Goal: Task Accomplishment & Management: Manage account settings

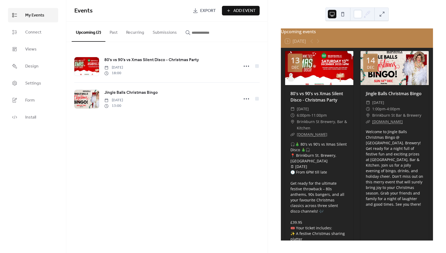
click at [343, 14] on button at bounding box center [342, 14] width 8 height 8
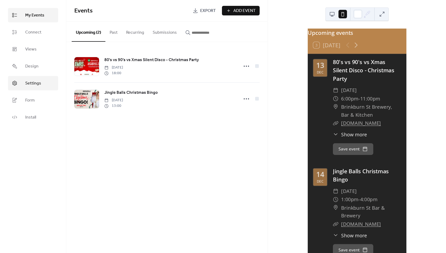
click at [45, 83] on link "Settings" at bounding box center [33, 83] width 50 height 14
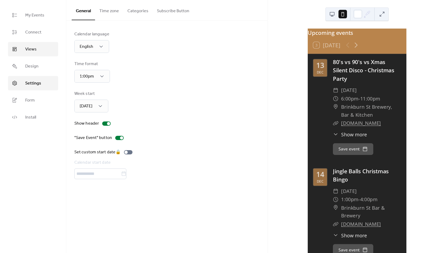
click at [41, 45] on link "Views" at bounding box center [33, 49] width 50 height 14
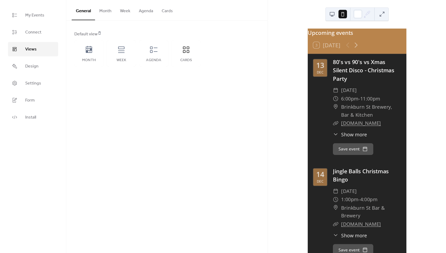
click at [141, 13] on button "Agenda" at bounding box center [145, 10] width 23 height 20
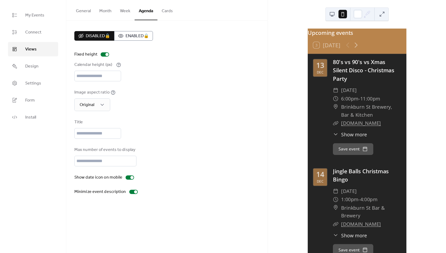
click at [84, 11] on button "General" at bounding box center [83, 10] width 23 height 20
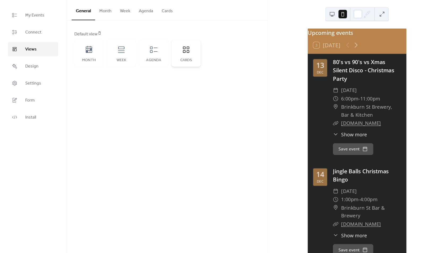
click at [181, 55] on div "Cards" at bounding box center [185, 53] width 29 height 27
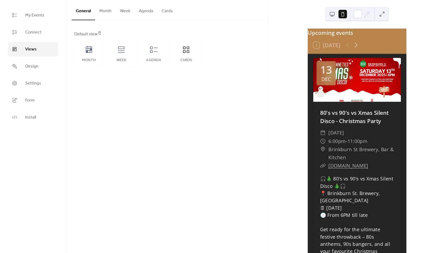
click at [165, 14] on button "Cards" at bounding box center [167, 10] width 20 height 20
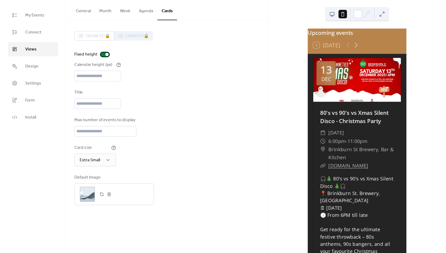
click at [104, 55] on div at bounding box center [105, 54] width 8 height 4
click at [92, 159] on span "Extra Small" at bounding box center [90, 160] width 20 height 8
click at [331, 14] on button at bounding box center [332, 14] width 8 height 8
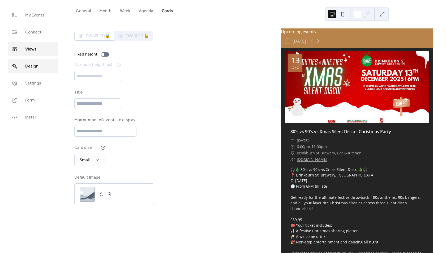
click at [45, 69] on link "Design" at bounding box center [33, 66] width 50 height 14
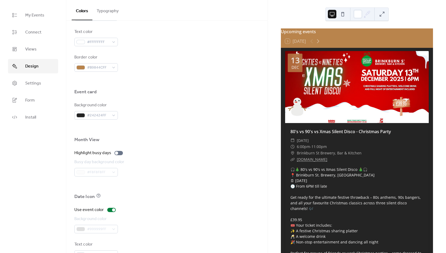
scroll to position [282, 0]
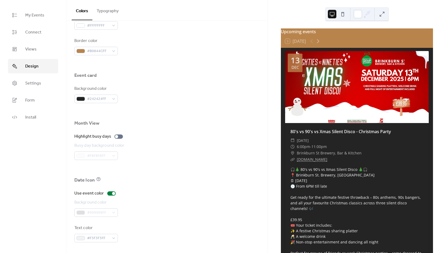
click at [23, 73] on link "Design" at bounding box center [33, 66] width 50 height 14
click at [38, 86] on span "Settings" at bounding box center [33, 83] width 16 height 6
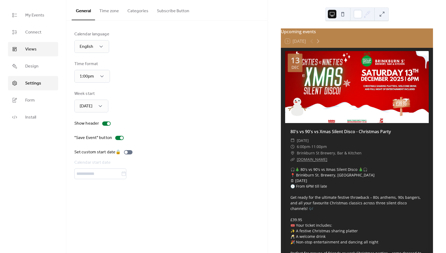
click at [38, 47] on link "Views" at bounding box center [33, 49] width 50 height 14
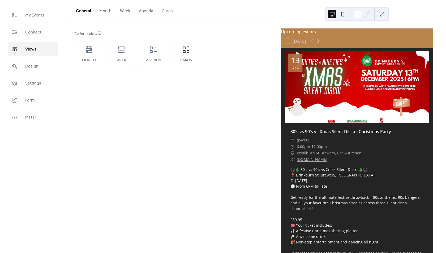
click at [152, 9] on button "Agenda" at bounding box center [145, 10] width 23 height 20
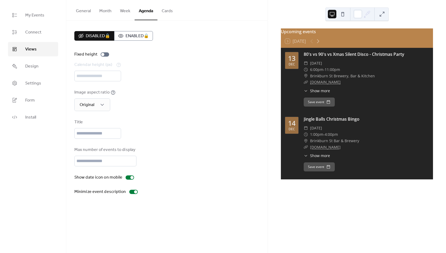
click at [343, 13] on button at bounding box center [342, 14] width 8 height 8
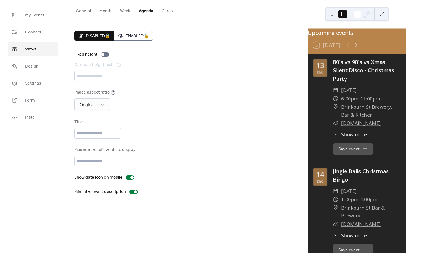
click at [165, 13] on button "Cards" at bounding box center [167, 10] width 20 height 20
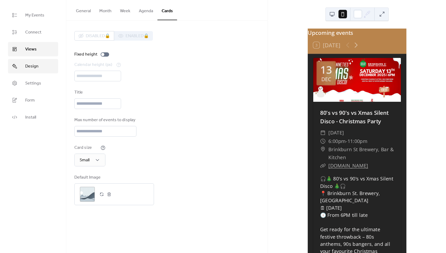
click at [41, 64] on link "Design" at bounding box center [33, 66] width 50 height 14
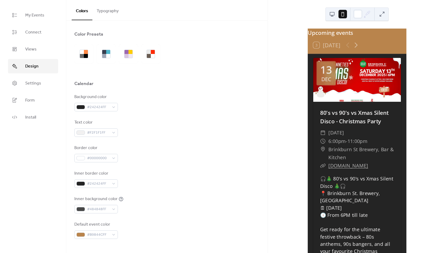
click at [105, 10] on button "Typography" at bounding box center [107, 10] width 31 height 20
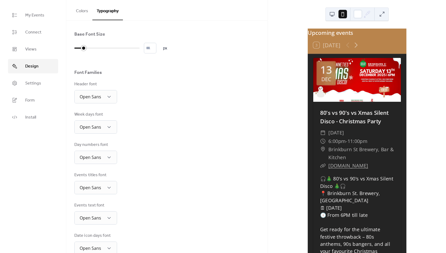
drag, startPoint x: 76, startPoint y: 48, endPoint x: 86, endPoint y: 46, distance: 10.0
click at [86, 46] on div at bounding box center [106, 48] width 65 height 8
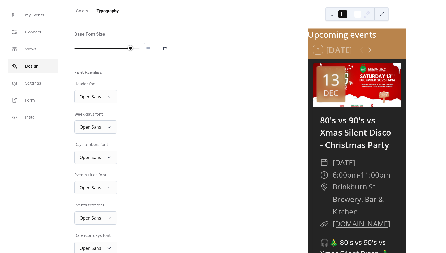
click at [128, 51] on div at bounding box center [102, 48] width 56 height 8
type input "*"
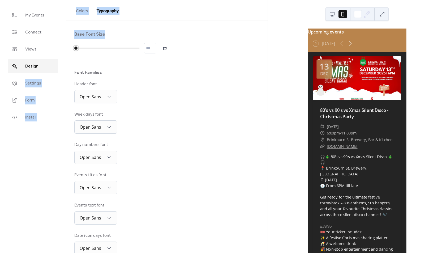
drag, startPoint x: 129, startPoint y: 48, endPoint x: 37, endPoint y: 59, distance: 92.6
click at [37, 59] on div "My Events Connect Views Design Settings Form Install Design Colors Typography C…" at bounding box center [223, 126] width 446 height 253
click at [133, 68] on div "Base Font Size * px Font Families Header font Open Sans Week days font Open San…" at bounding box center [166, 158] width 185 height 254
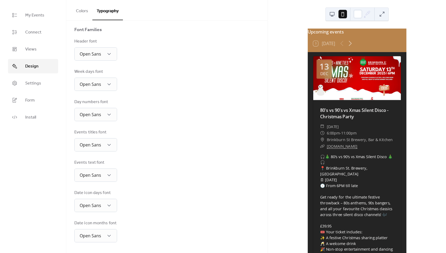
click at [355, 149] on link "[DOMAIN_NAME]" at bounding box center [341, 145] width 31 height 5
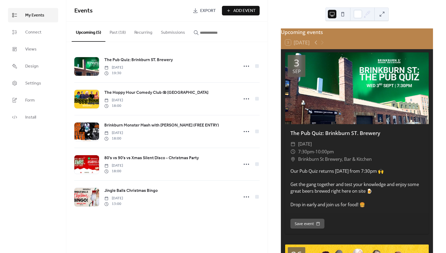
click at [339, 15] on button at bounding box center [342, 14] width 8 height 8
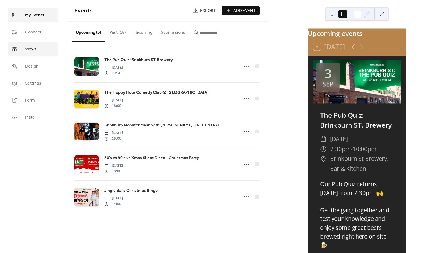
click at [33, 50] on span "Views" at bounding box center [30, 49] width 11 height 6
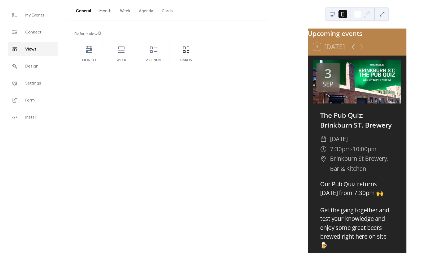
click at [160, 10] on button "Cards" at bounding box center [167, 10] width 20 height 20
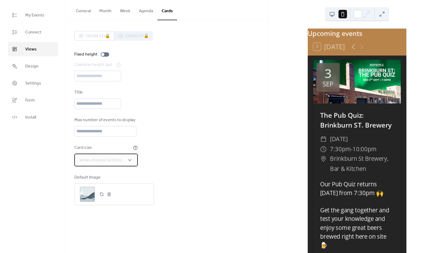
click at [116, 162] on span "views.chooseCardSize" at bounding box center [101, 160] width 42 height 6
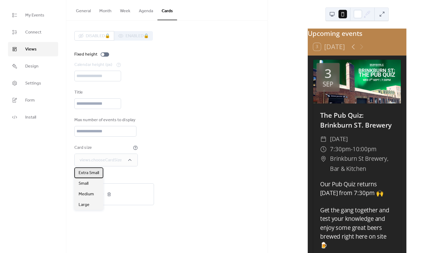
click at [95, 171] on span "Extra Small" at bounding box center [89, 173] width 20 height 6
click at [100, 160] on div "Extra Small" at bounding box center [95, 159] width 42 height 13
click at [98, 184] on div "Small" at bounding box center [88, 183] width 29 height 11
click at [331, 12] on button at bounding box center [332, 14] width 8 height 8
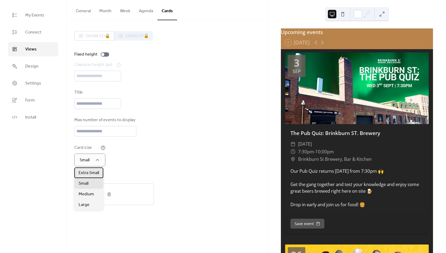
click at [90, 170] on span "Extra Small" at bounding box center [89, 173] width 20 height 6
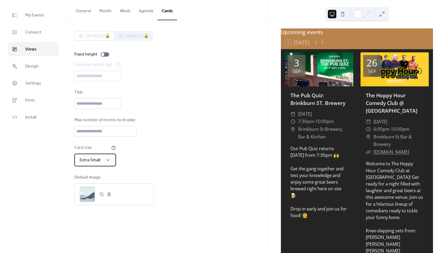
click at [97, 157] on span "Extra Small" at bounding box center [90, 160] width 20 height 8
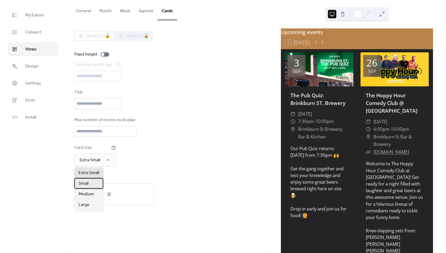
click at [97, 182] on div "Small" at bounding box center [88, 183] width 29 height 11
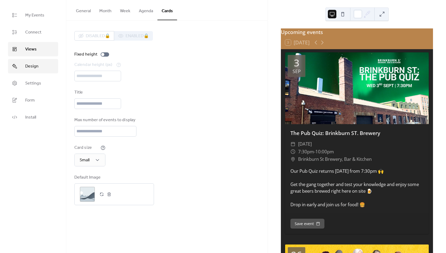
click at [36, 64] on span "Design" at bounding box center [31, 66] width 13 height 6
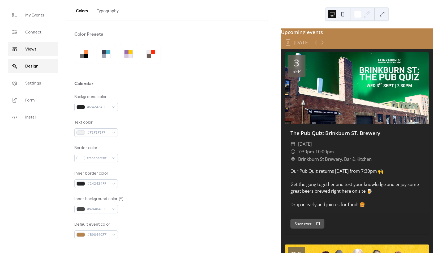
click at [39, 49] on link "Views" at bounding box center [33, 49] width 50 height 14
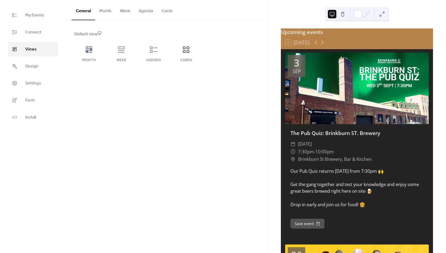
click at [165, 12] on button "Cards" at bounding box center [167, 10] width 20 height 20
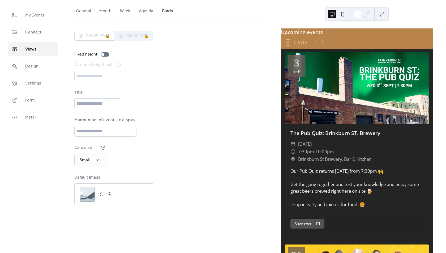
click at [345, 12] on button at bounding box center [342, 14] width 8 height 8
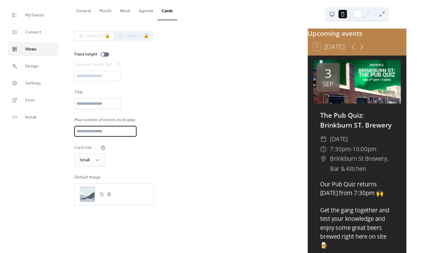
drag, startPoint x: 85, startPoint y: 134, endPoint x: 68, endPoint y: 129, distance: 17.5
click at [68, 129] on div "Disabled 🔒 Enabled 🔒 Fixed height Calendar height (px) *** Title Max number of …" at bounding box center [166, 117] width 201 height 195
type input "**"
click at [163, 151] on div "Card size Small" at bounding box center [166, 155] width 185 height 22
click at [33, 63] on span "Design" at bounding box center [31, 66] width 13 height 6
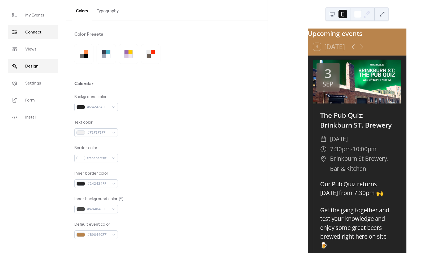
click at [46, 33] on link "Connect" at bounding box center [33, 32] width 50 height 14
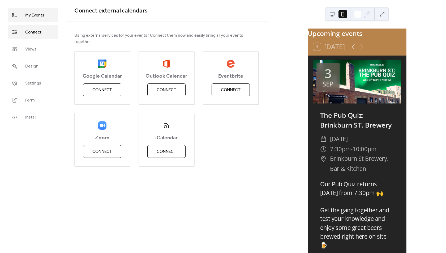
click at [41, 18] on span "My Events" at bounding box center [34, 15] width 19 height 6
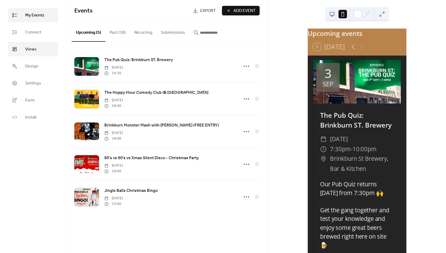
click at [41, 48] on link "Views" at bounding box center [33, 49] width 50 height 14
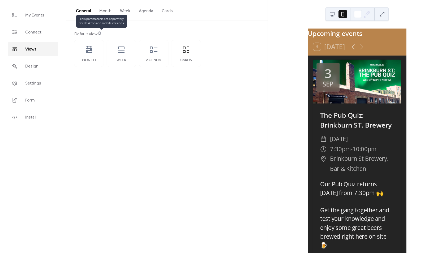
click at [104, 16] on span "This parameter is set separately for desktop and mobile versions" at bounding box center [101, 21] width 51 height 13
click at [106, 11] on button "Month" at bounding box center [105, 10] width 21 height 20
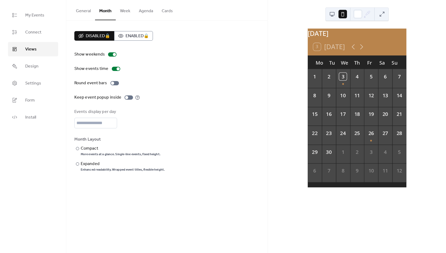
click at [121, 17] on button "Week" at bounding box center [125, 10] width 19 height 20
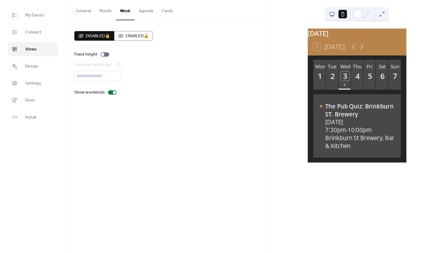
click at [140, 16] on button "Agenda" at bounding box center [145, 10] width 23 height 20
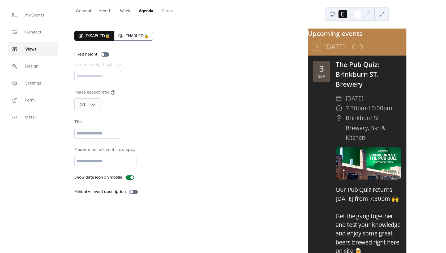
click at [166, 12] on button "Cards" at bounding box center [167, 10] width 20 height 20
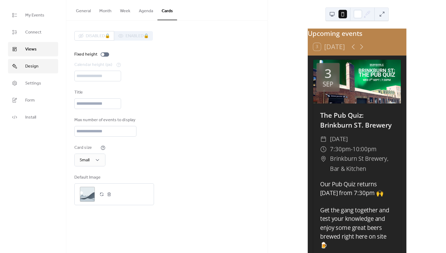
click at [44, 63] on link "Design" at bounding box center [33, 66] width 50 height 14
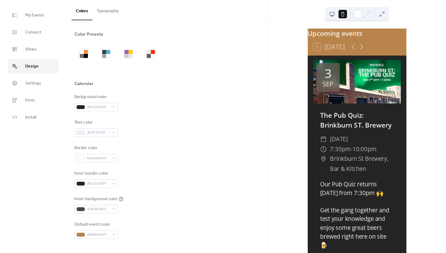
click at [110, 9] on button "Typography" at bounding box center [107, 10] width 31 height 20
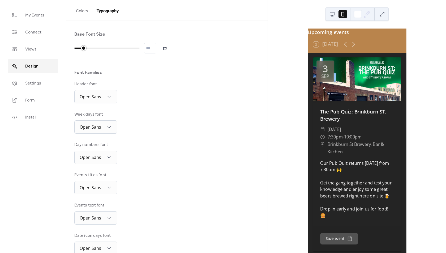
type input "*"
drag, startPoint x: 77, startPoint y: 49, endPoint x: 67, endPoint y: 51, distance: 9.8
click at [67, 51] on div "Base Font Size * px Font Families Header font Open Sans Week days font Open San…" at bounding box center [166, 157] width 201 height 275
